Goal: Task Accomplishment & Management: Manage account settings

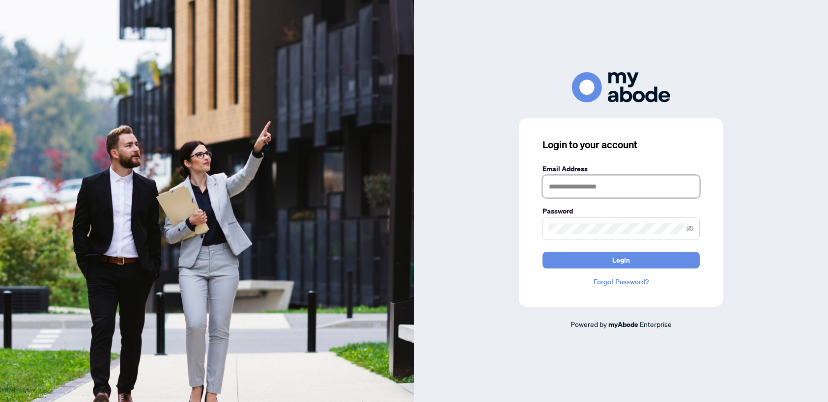
click at [593, 192] on input "text" at bounding box center [620, 186] width 157 height 23
type input "**********"
click at [622, 260] on span "Login" at bounding box center [621, 260] width 18 height 16
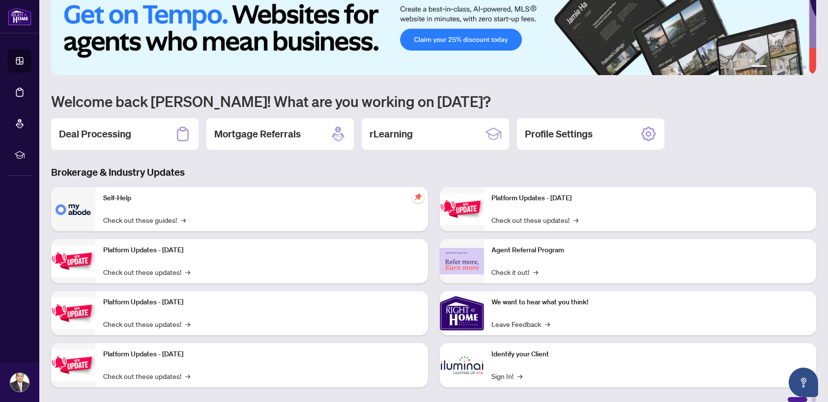
scroll to position [29, 0]
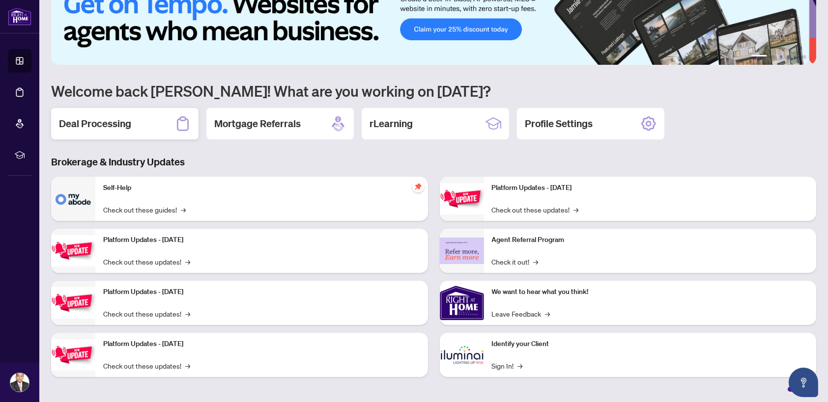
click at [112, 130] on div "Deal Processing" at bounding box center [124, 123] width 147 height 31
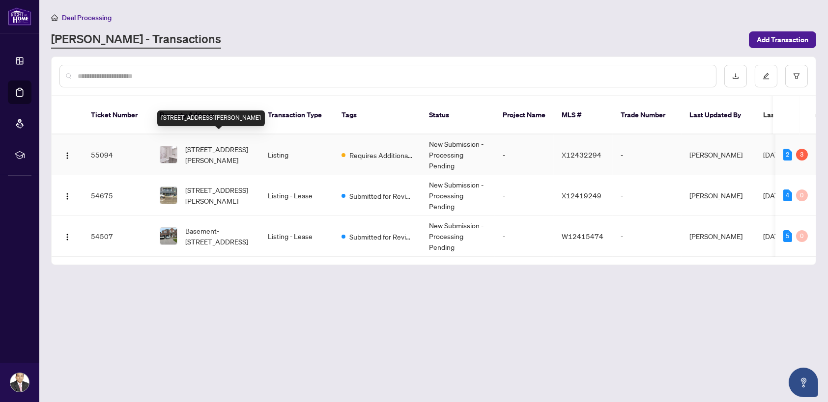
click at [216, 145] on span "[STREET_ADDRESS][PERSON_NAME]" at bounding box center [218, 155] width 67 height 22
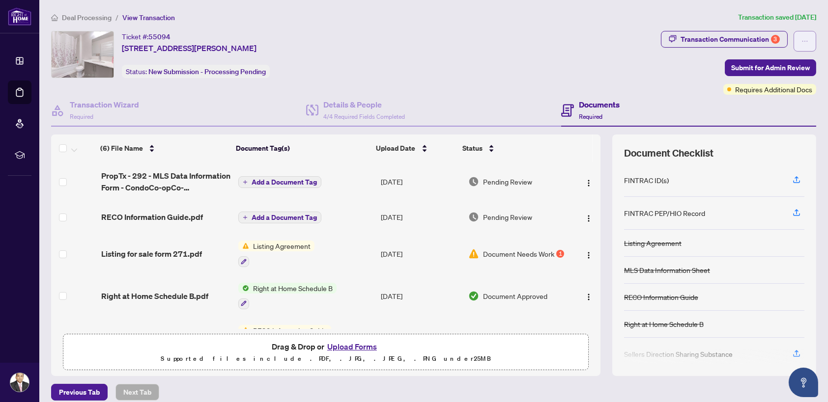
click at [801, 44] on span "button" at bounding box center [804, 41] width 7 height 16
click at [572, 54] on div "Ticket #: 55094 304-1201 Lackner Pl, Kitchener, Ontario N2A 4G3, Canada Status:…" at bounding box center [354, 54] width 606 height 47
click at [584, 182] on img "button" at bounding box center [588, 183] width 8 height 8
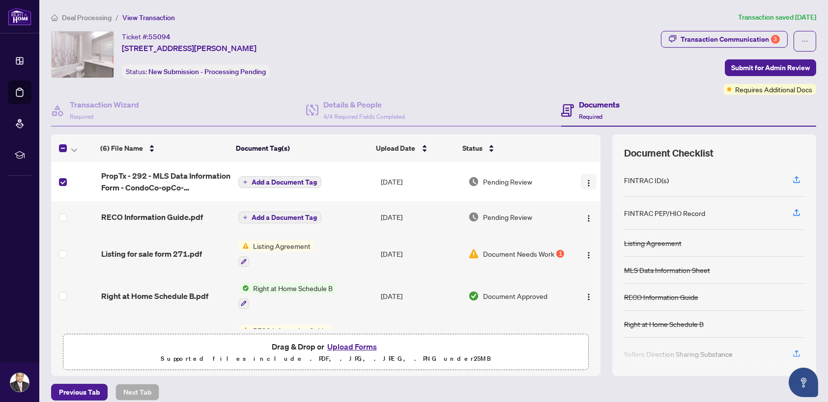
click at [584, 184] on img "button" at bounding box center [588, 183] width 8 height 8
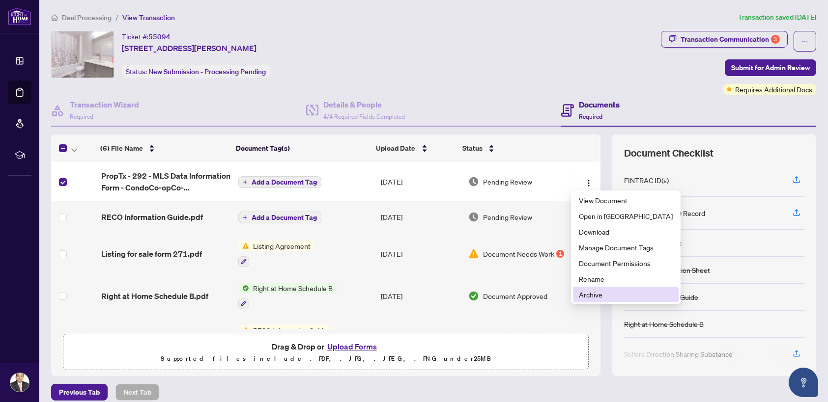
click at [590, 295] on span "Archive" at bounding box center [626, 294] width 94 height 11
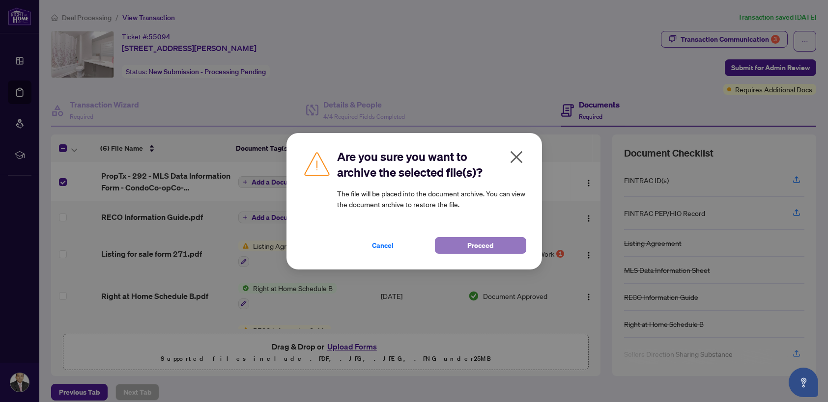
click at [482, 246] on span "Proceed" at bounding box center [480, 246] width 26 height 16
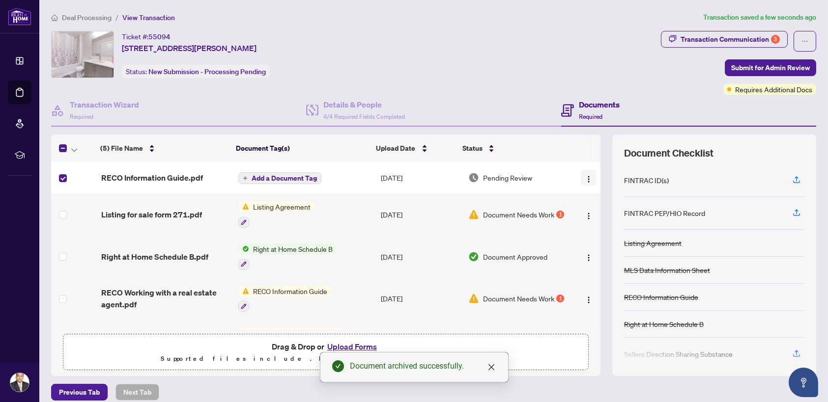
click at [584, 179] on img "button" at bounding box center [588, 179] width 8 height 8
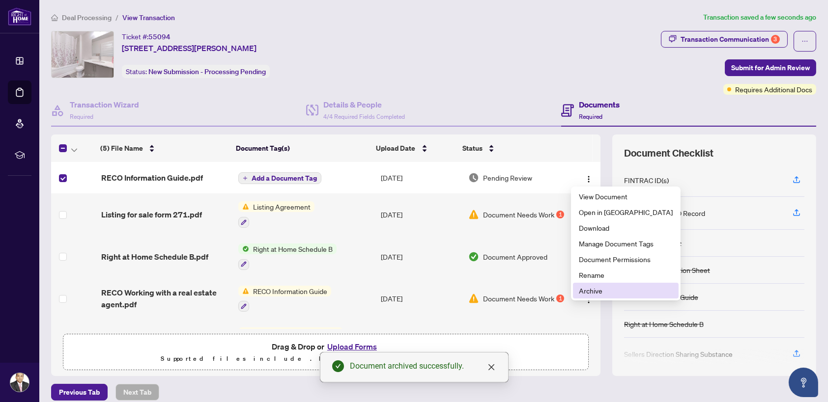
click at [593, 290] on span "Archive" at bounding box center [626, 290] width 94 height 11
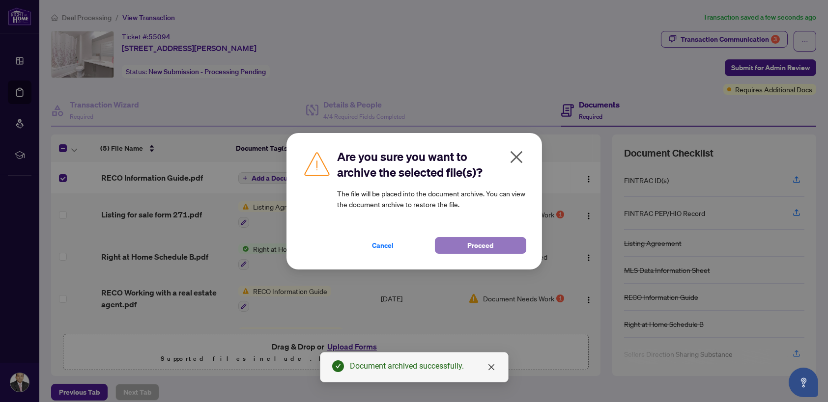
click at [485, 245] on span "Proceed" at bounding box center [480, 246] width 26 height 16
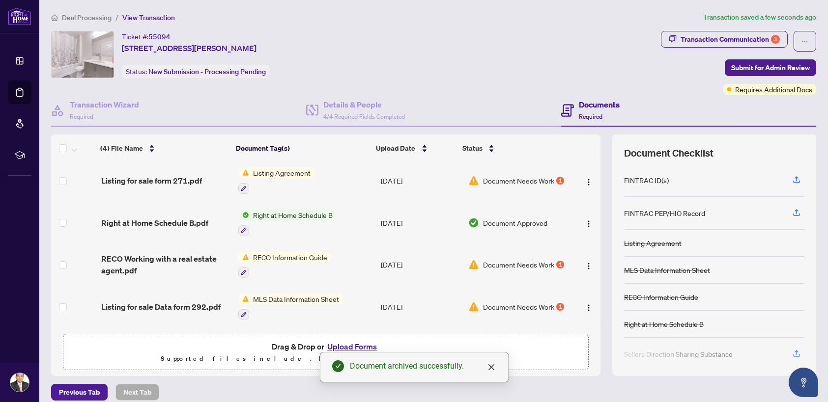
scroll to position [3, 0]
click at [492, 367] on icon "close" at bounding box center [491, 367] width 8 height 8
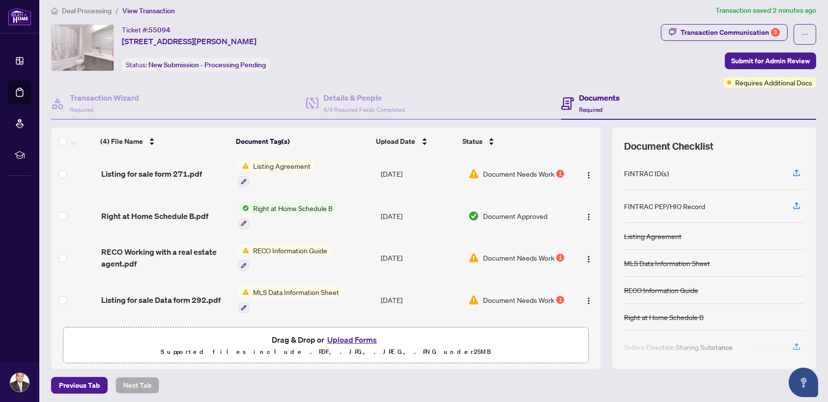
scroll to position [8, 0]
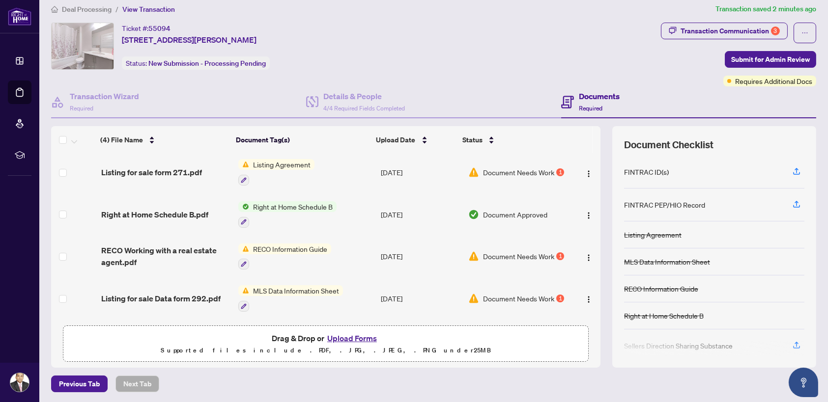
click at [358, 338] on button "Upload Forms" at bounding box center [352, 338] width 56 height 13
click at [196, 299] on span "Listing for sale Data form 292.pdf" at bounding box center [160, 299] width 119 height 12
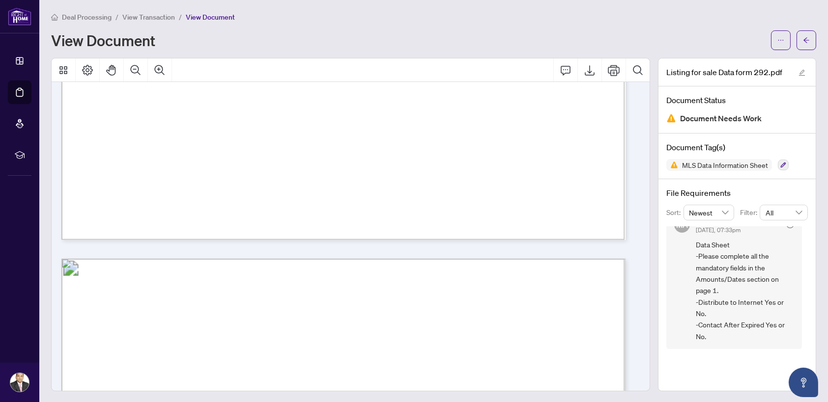
scroll to position [540, 0]
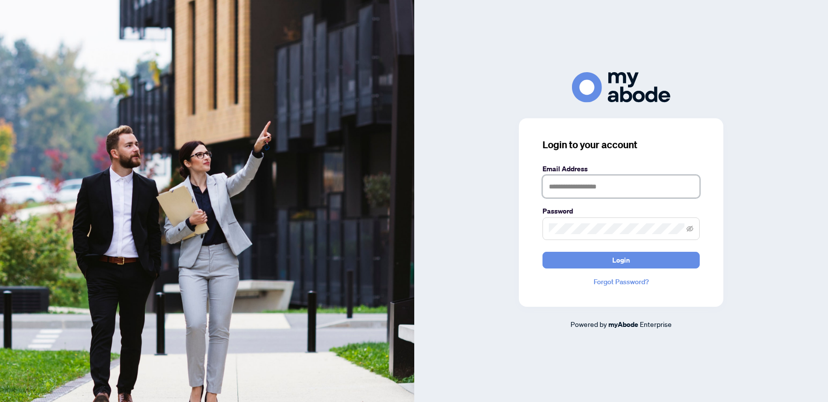
click at [579, 193] on input "text" at bounding box center [620, 186] width 157 height 23
type input "**********"
click at [617, 255] on span "Login" at bounding box center [621, 260] width 18 height 16
click at [572, 184] on input "text" at bounding box center [620, 186] width 157 height 23
type input "**********"
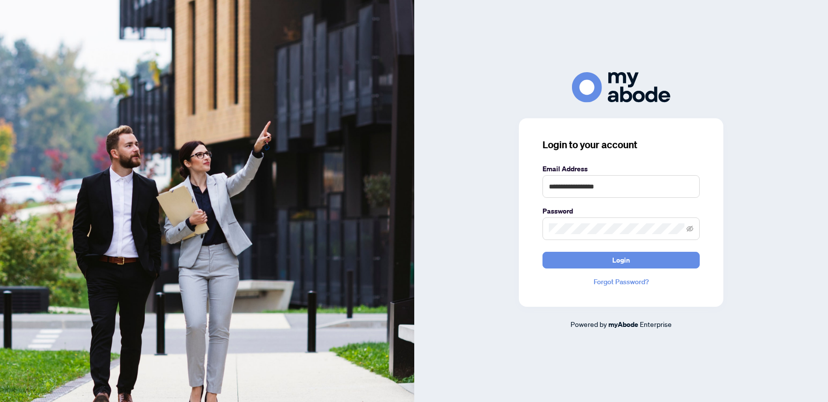
click at [694, 229] on span at bounding box center [620, 229] width 157 height 23
click at [690, 231] on icon "eye-invisible" at bounding box center [689, 228] width 7 height 6
click at [621, 257] on span "Login" at bounding box center [621, 260] width 18 height 16
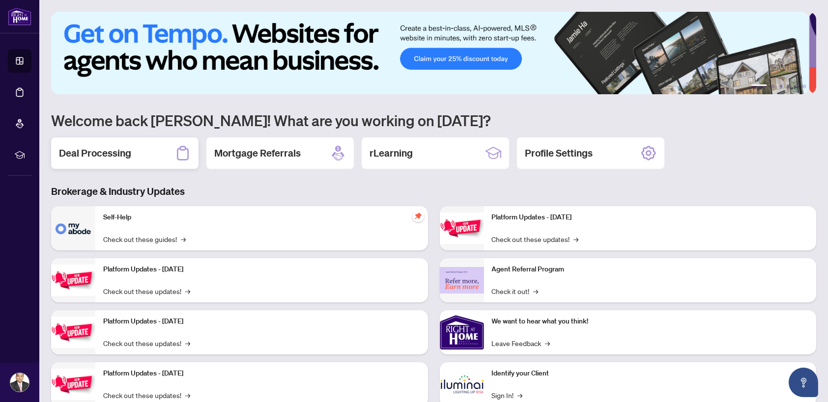
click at [110, 151] on h2 "Deal Processing" at bounding box center [95, 153] width 72 height 14
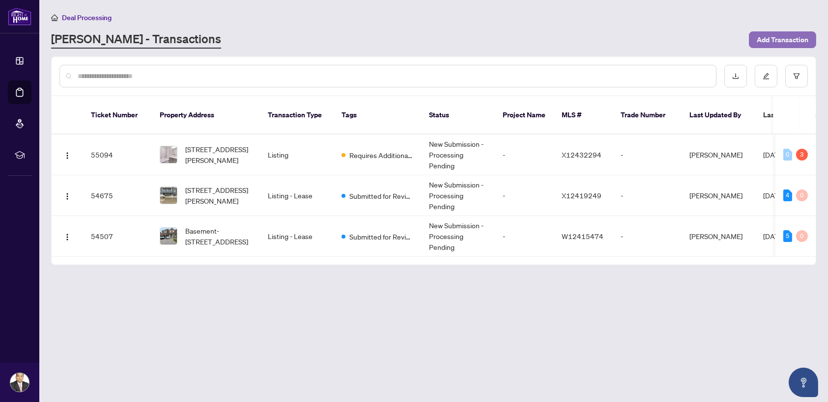
click at [773, 38] on span "Add Transaction" at bounding box center [782, 40] width 52 height 16
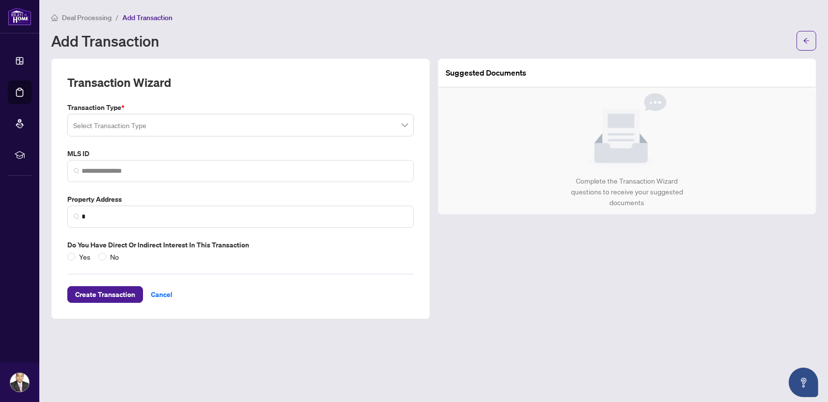
click at [183, 129] on input "search" at bounding box center [236, 127] width 326 height 22
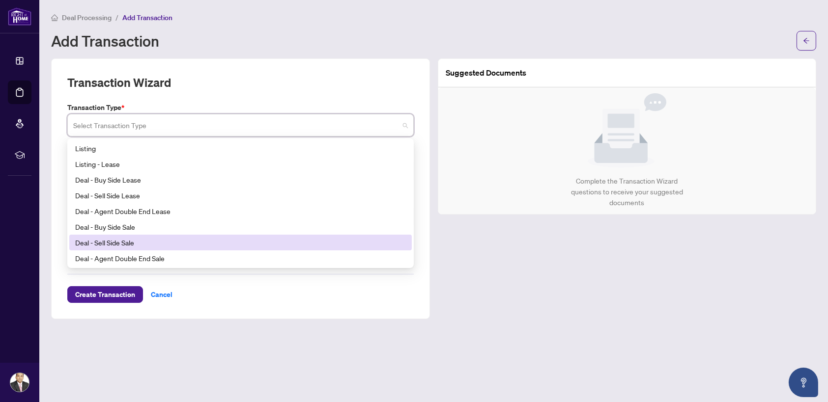
click at [125, 243] on div "Deal - Sell Side Sale" at bounding box center [240, 242] width 331 height 11
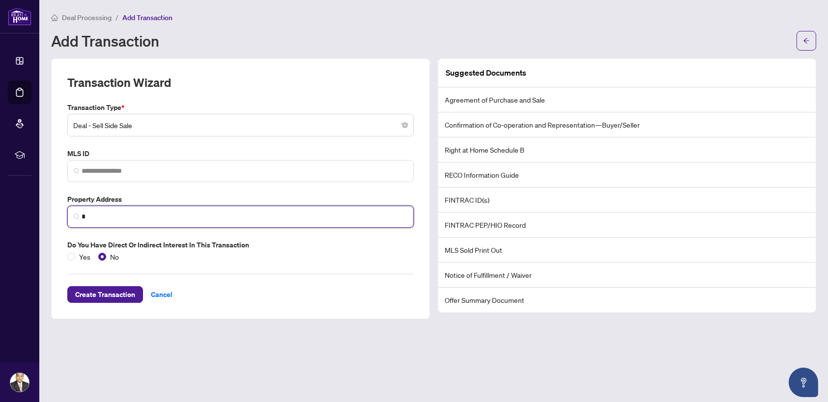
click at [91, 212] on input "*" at bounding box center [245, 217] width 326 height 10
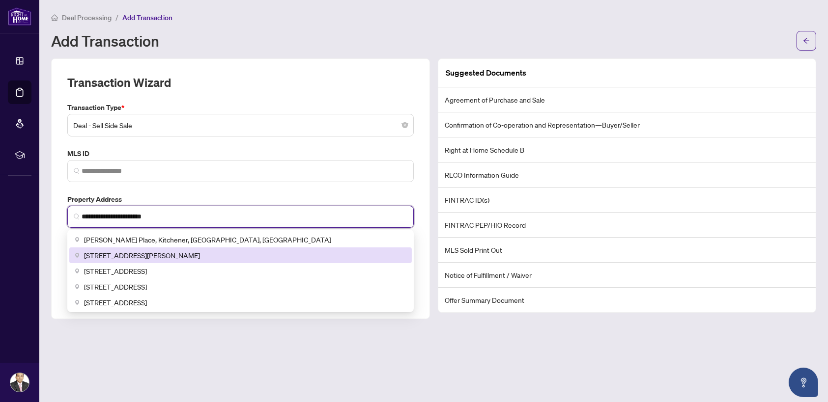
click at [182, 215] on input "**********" at bounding box center [245, 217] width 326 height 10
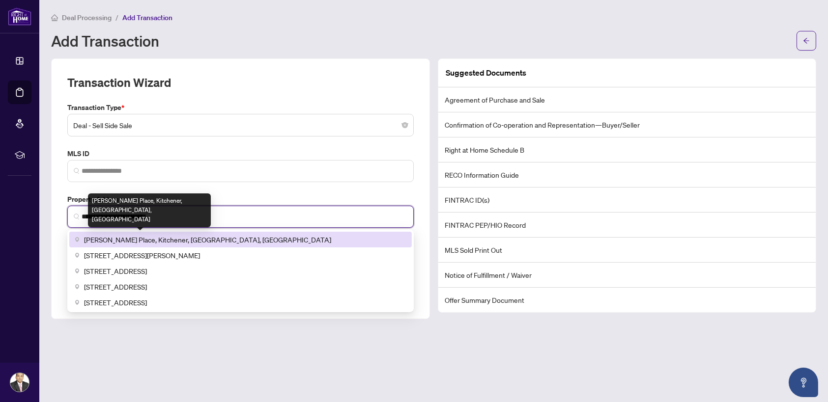
click at [167, 241] on span "Lackner Place, Kitchener, ON, Canada" at bounding box center [207, 239] width 247 height 11
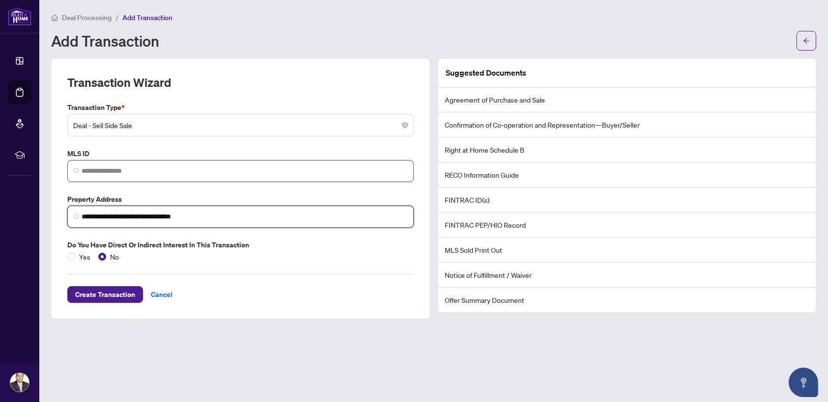
type input "**********"
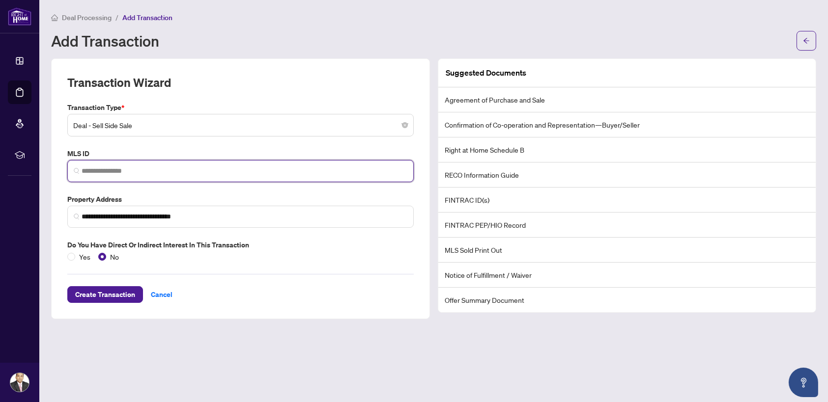
click at [115, 167] on input "search" at bounding box center [245, 171] width 326 height 10
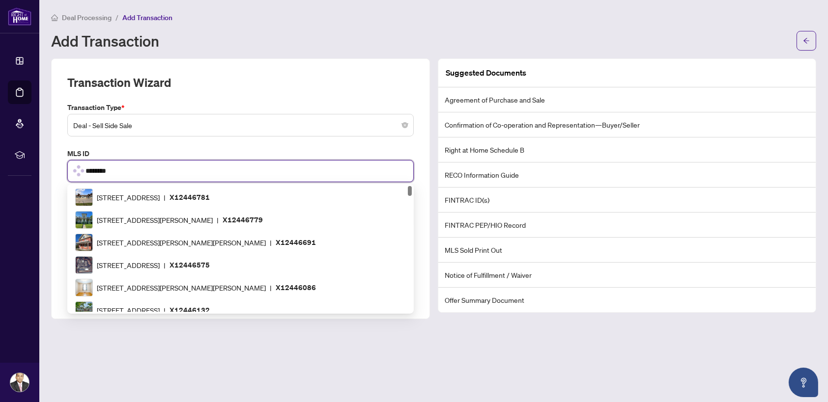
type input "*********"
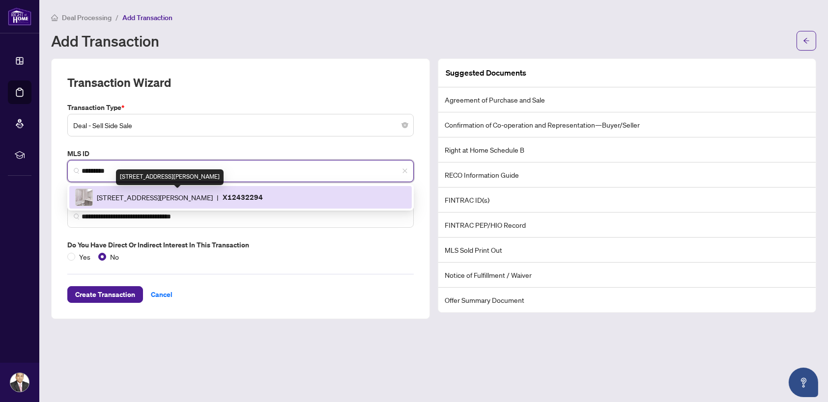
click at [167, 199] on span "1201 Lackner Pl, Kitchener, Ontario N2A 4G3, Canada" at bounding box center [155, 197] width 116 height 11
type input "**********"
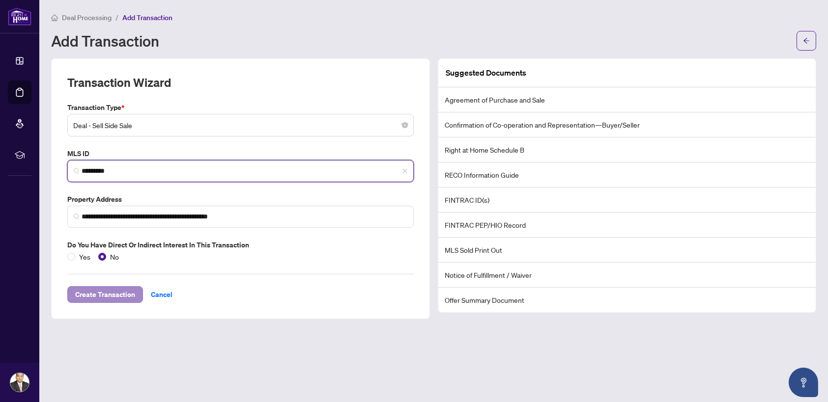
type input "*********"
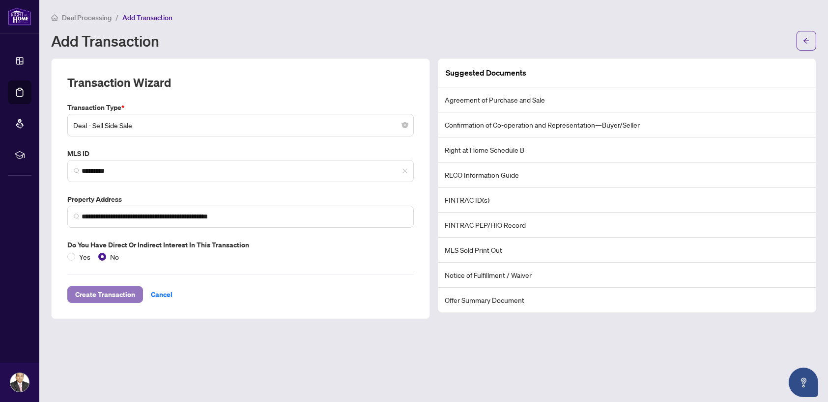
click at [119, 294] on span "Create Transaction" at bounding box center [105, 295] width 60 height 16
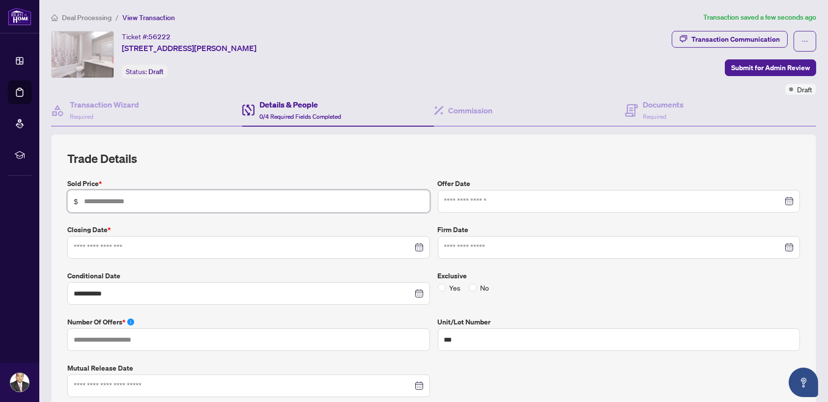
click at [150, 203] on input "text" at bounding box center [253, 201] width 339 height 11
type input "*"
type input "*******"
click at [114, 244] on input at bounding box center [243, 247] width 339 height 11
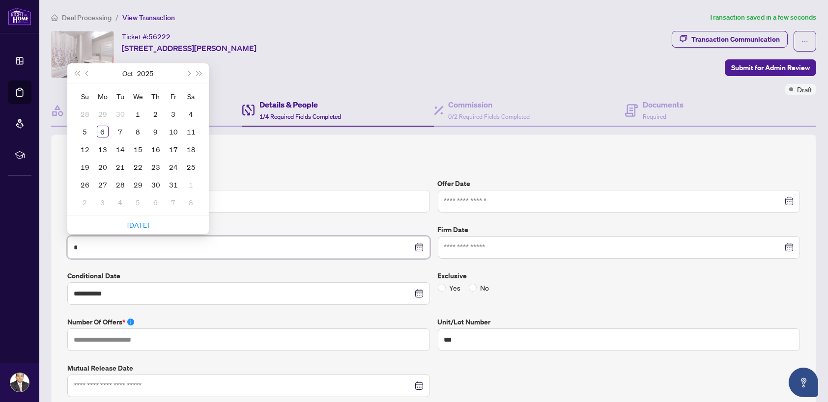
type input "*"
click at [361, 171] on div "**********" at bounding box center [433, 322] width 732 height 342
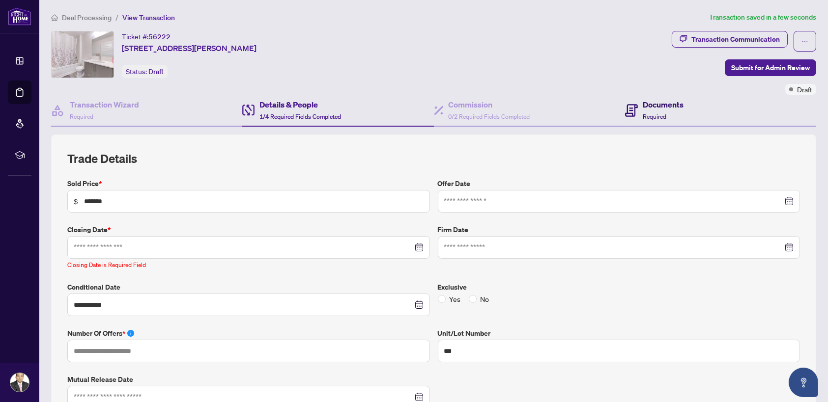
click at [661, 116] on div "Documents Required" at bounding box center [662, 110] width 41 height 23
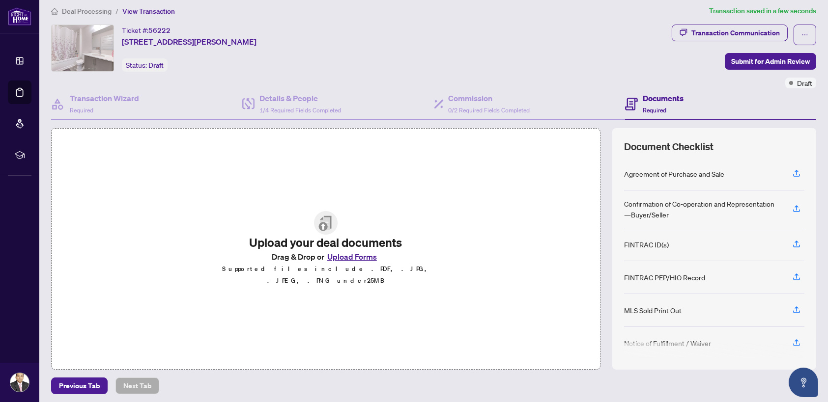
scroll to position [8, 0]
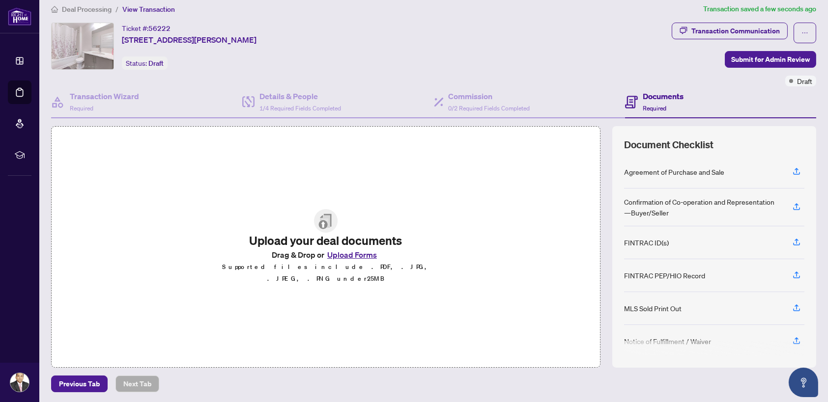
click at [211, 76] on div "Ticket #: 56222 304-1201 Lackner Pl, Kitchener, Ontario N2A 4G3, Canada Status:…" at bounding box center [359, 55] width 620 height 64
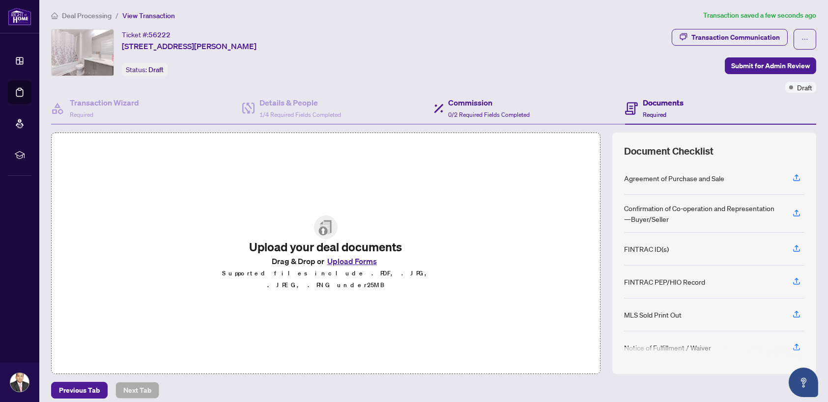
scroll to position [0, 0]
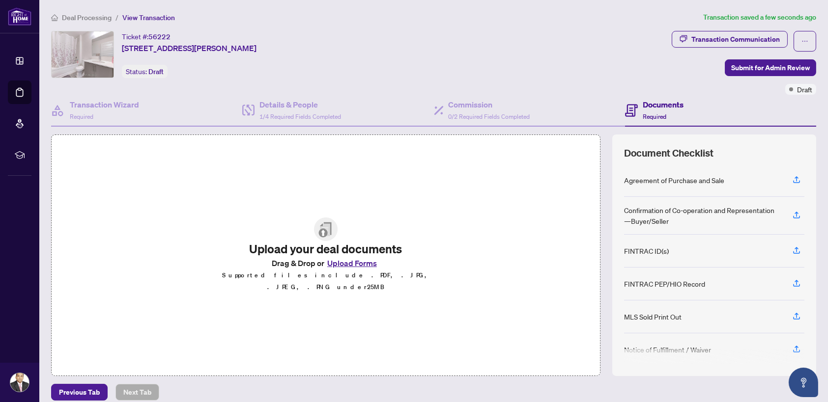
click at [568, 66] on div "Ticket #: 56222 304-1201 Lackner Pl, Kitchener, Ontario N2A 4G3, Canada Status:…" at bounding box center [359, 54] width 616 height 47
click at [523, 84] on div "Ticket #: 56222 304-1201 Lackner Pl, Kitchener, Ontario N2A 4G3, Canada Status:…" at bounding box center [359, 63] width 620 height 64
click at [798, 90] on span "Draft" at bounding box center [804, 89] width 15 height 11
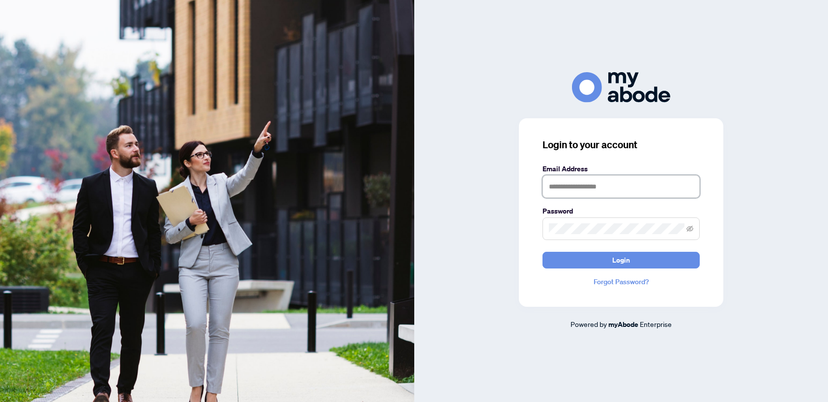
click at [584, 187] on input "text" at bounding box center [620, 186] width 157 height 23
type input "**********"
click at [627, 265] on span "Login" at bounding box center [621, 260] width 18 height 16
click at [689, 230] on icon "eye-invisible" at bounding box center [689, 228] width 7 height 7
click at [624, 236] on span at bounding box center [620, 229] width 157 height 23
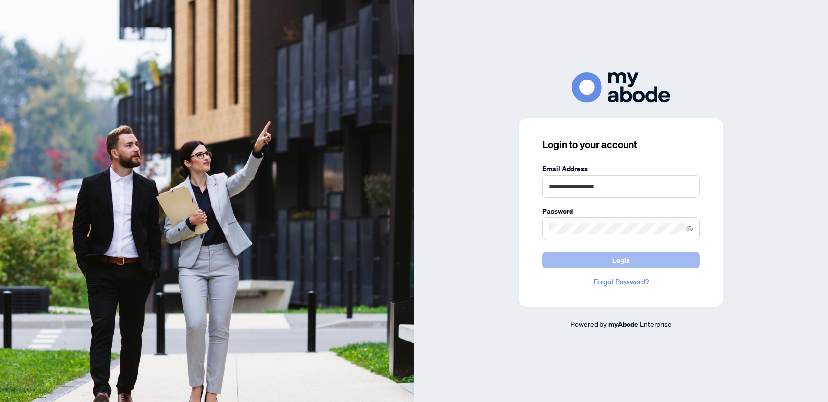
click at [619, 262] on span "Login" at bounding box center [621, 260] width 18 height 16
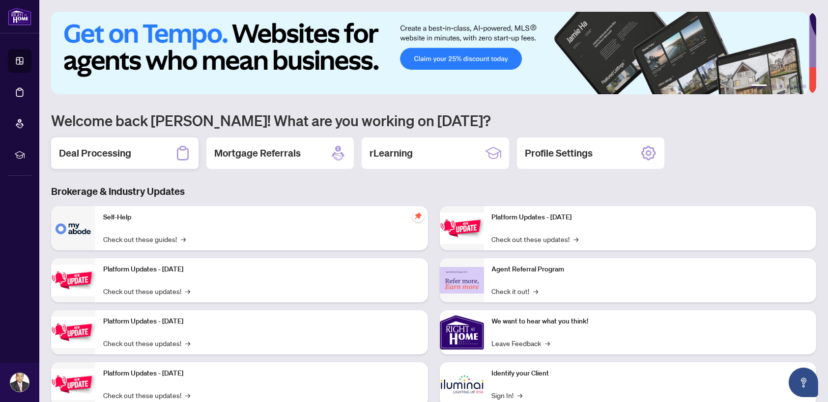
click at [93, 152] on h2 "Deal Processing" at bounding box center [95, 153] width 72 height 14
